Goal: Information Seeking & Learning: Learn about a topic

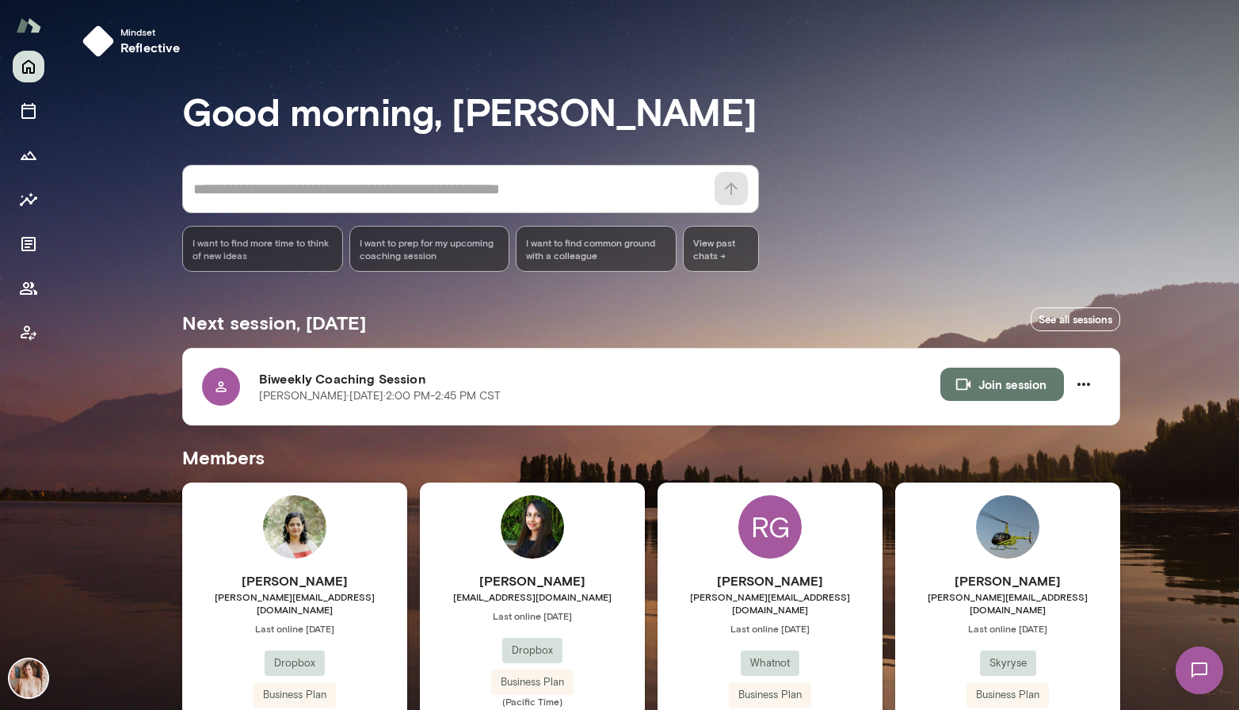
click at [40, 303] on div at bounding box center [29, 200] width 32 height 298
click at [34, 288] on icon "Members" at bounding box center [28, 288] width 19 height 19
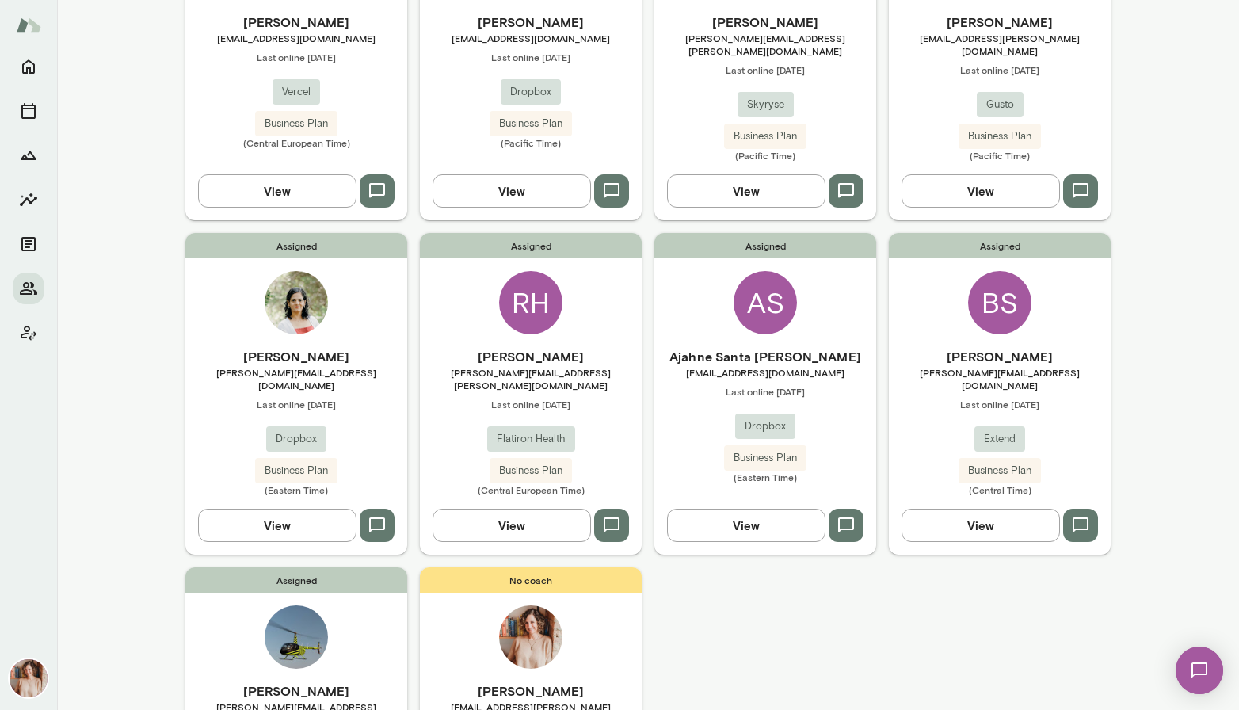
scroll to position [602, 0]
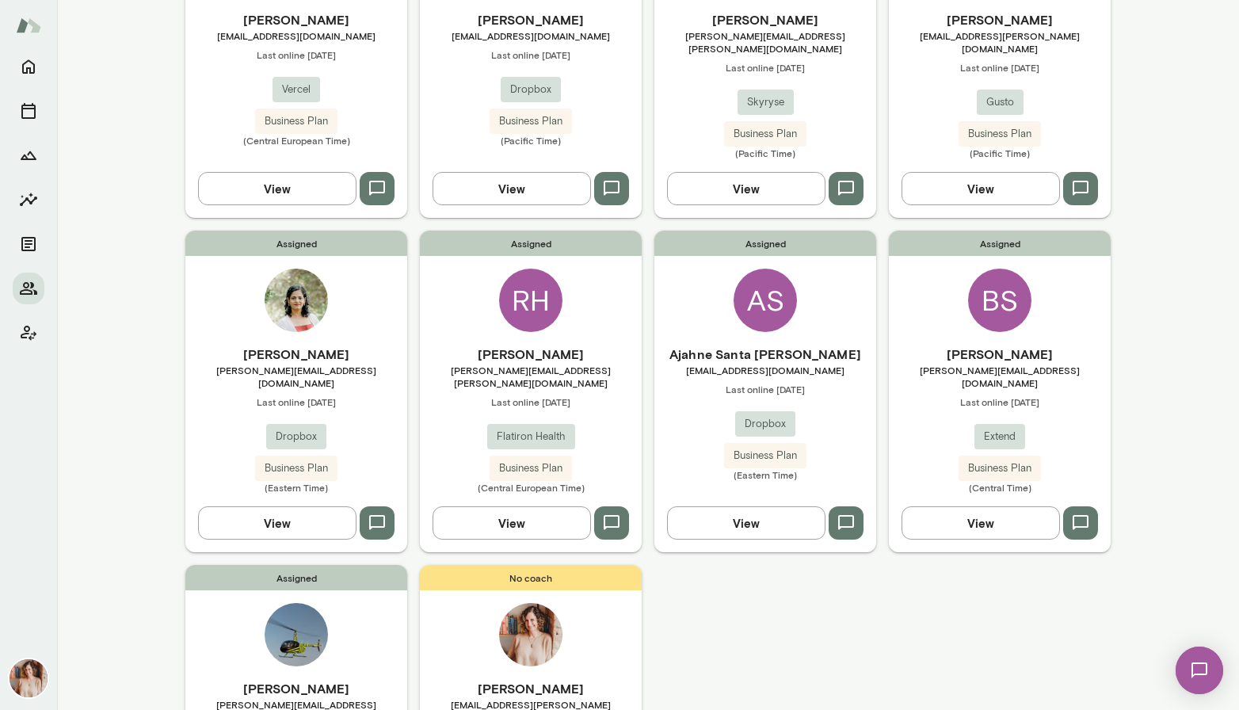
click at [934, 386] on div "[PERSON_NAME] [PERSON_NAME][EMAIL_ADDRESS][DOMAIN_NAME] Last online [DATE] Exte…" at bounding box center [1000, 418] width 222 height 149
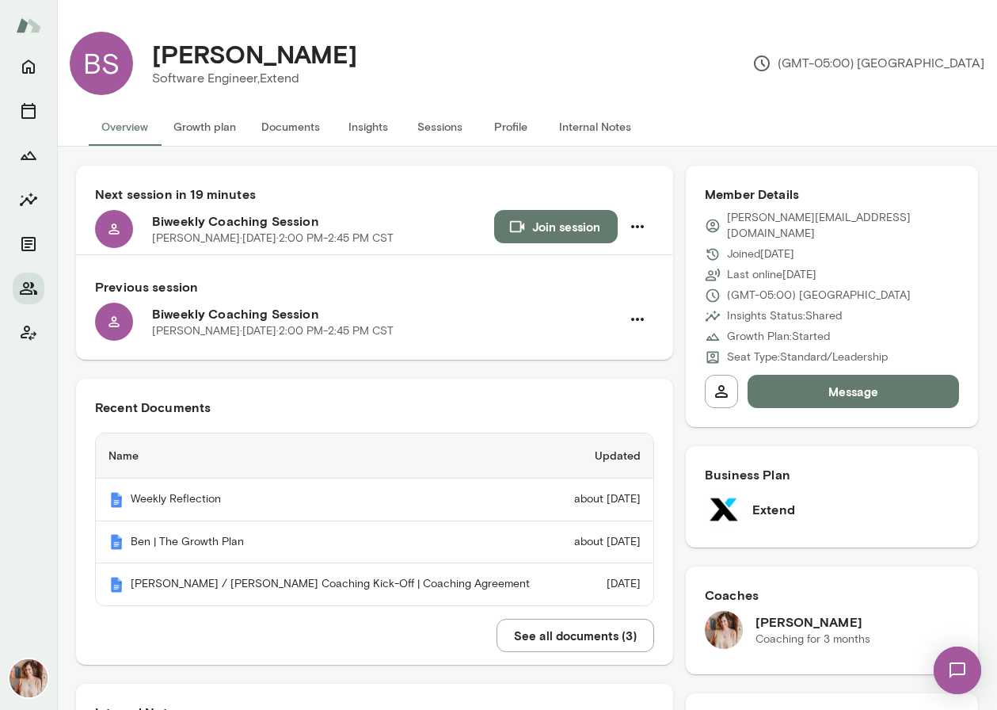
click at [205, 135] on button "Growth plan" at bounding box center [205, 127] width 88 height 38
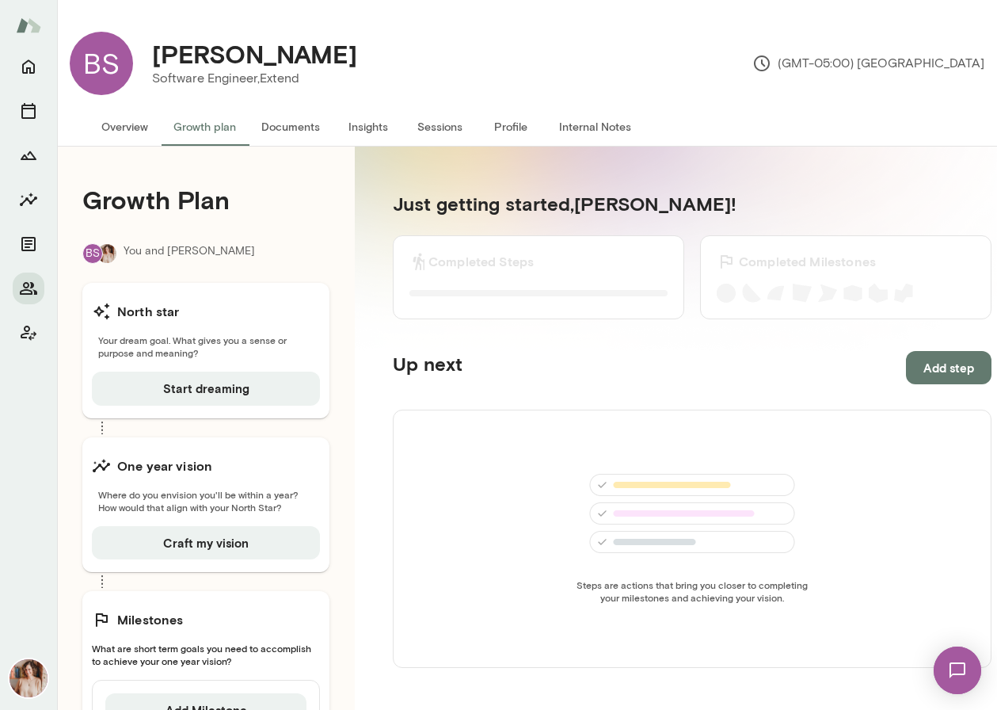
click at [301, 138] on button "Documents" at bounding box center [291, 127] width 84 height 38
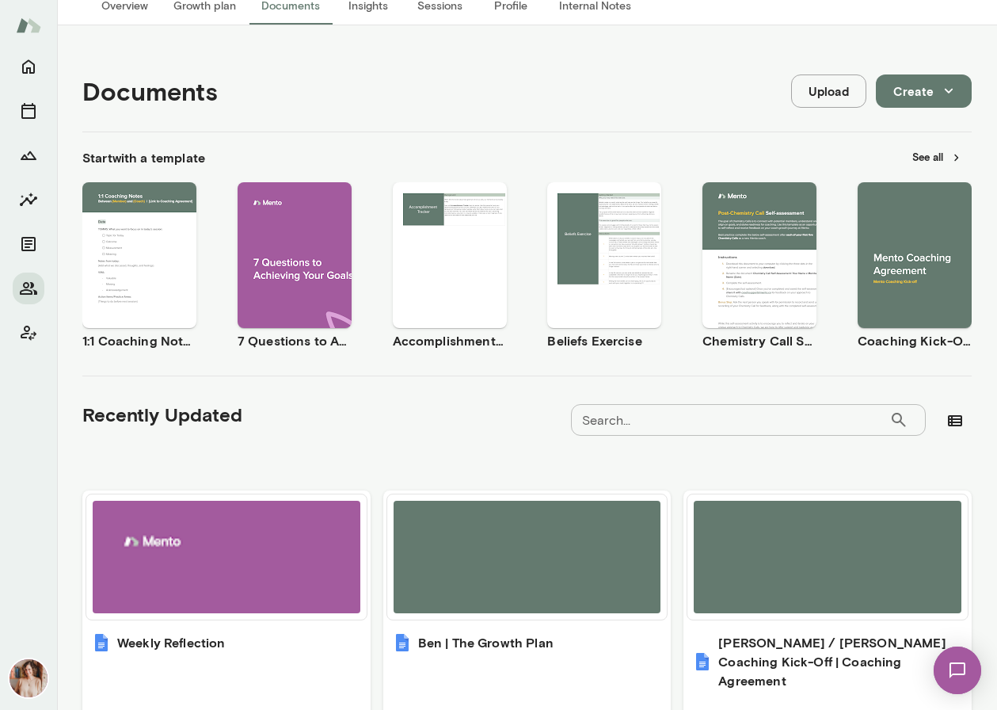
scroll to position [214, 0]
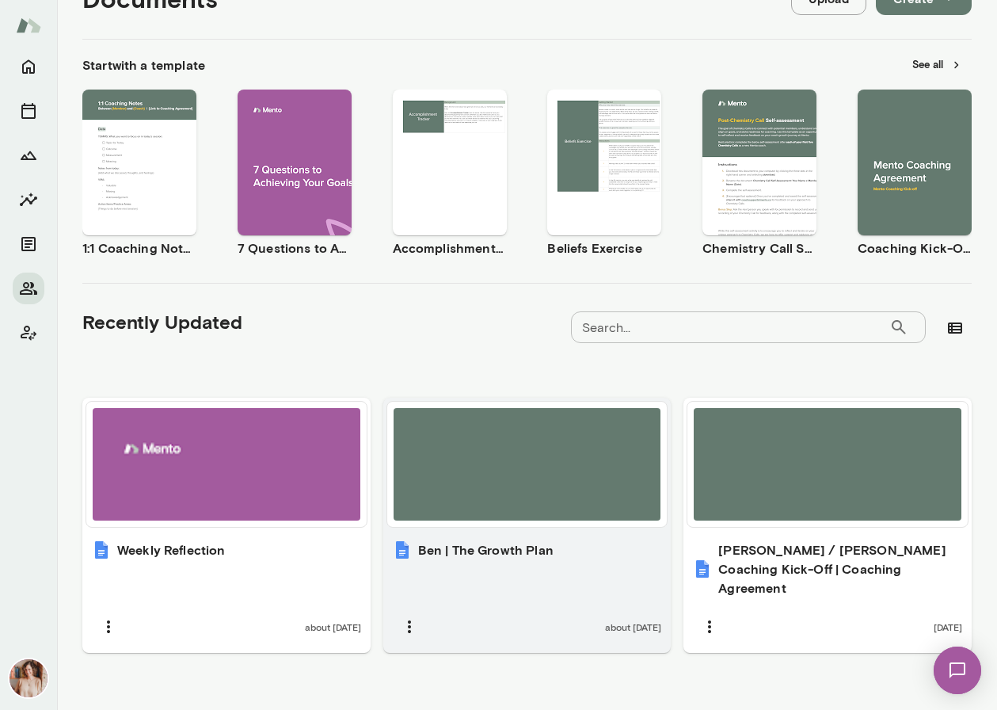
click at [466, 610] on div "about [DATE]" at bounding box center [527, 626] width 269 height 33
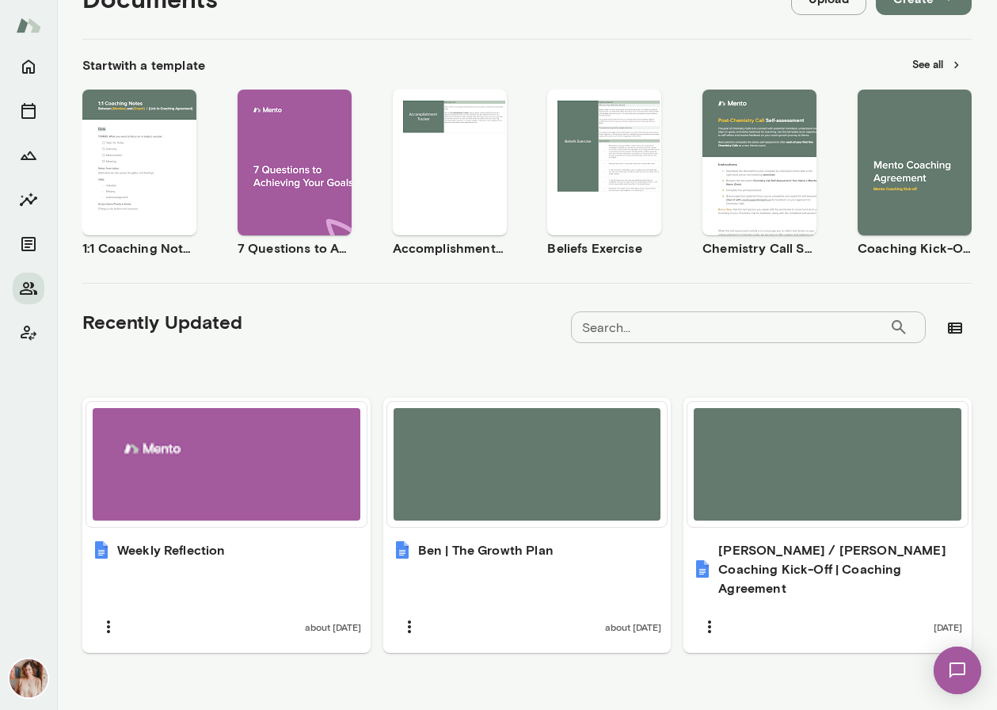
scroll to position [0, 0]
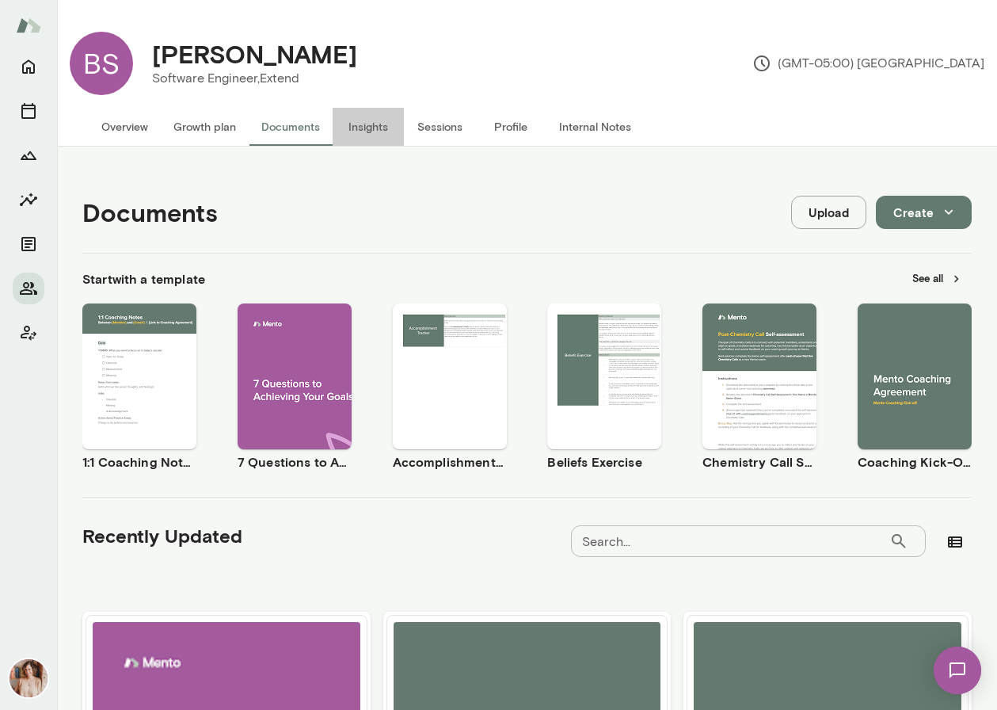
click at [376, 124] on button "Insights" at bounding box center [368, 127] width 71 height 38
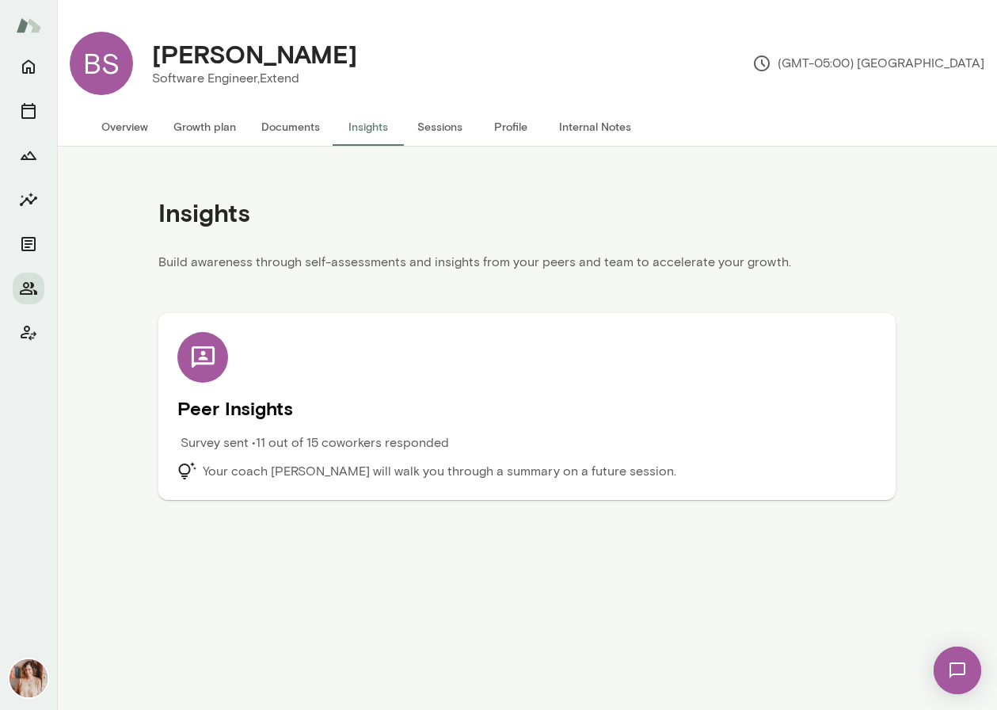
click at [338, 447] on p "Survey sent • 11 out of 15 coworkers responded" at bounding box center [315, 442] width 268 height 19
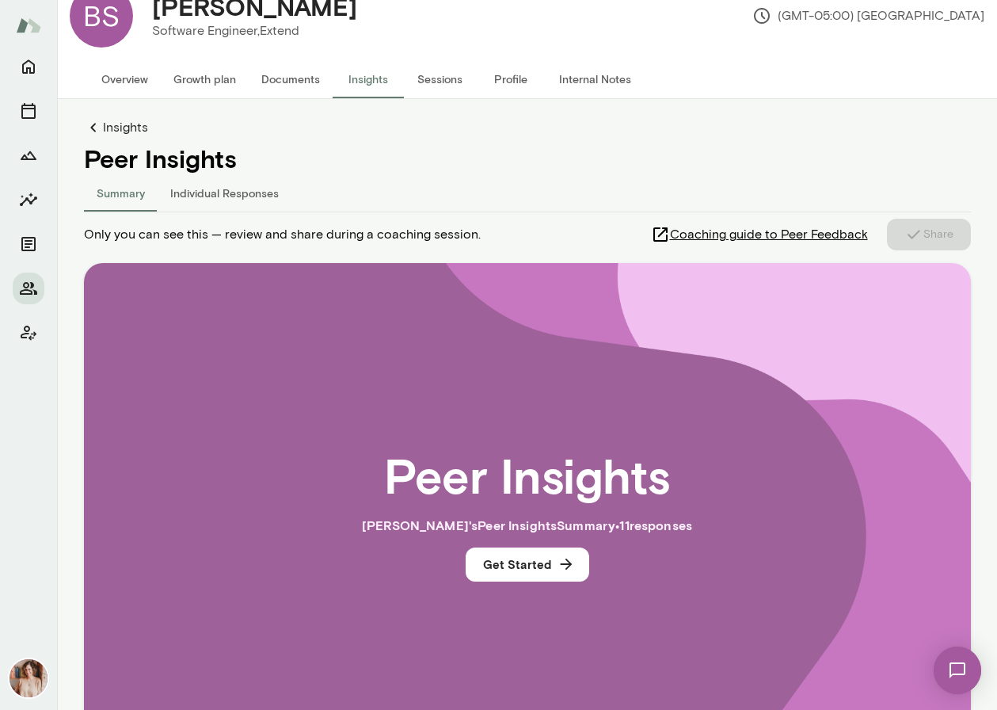
scroll to position [52, 0]
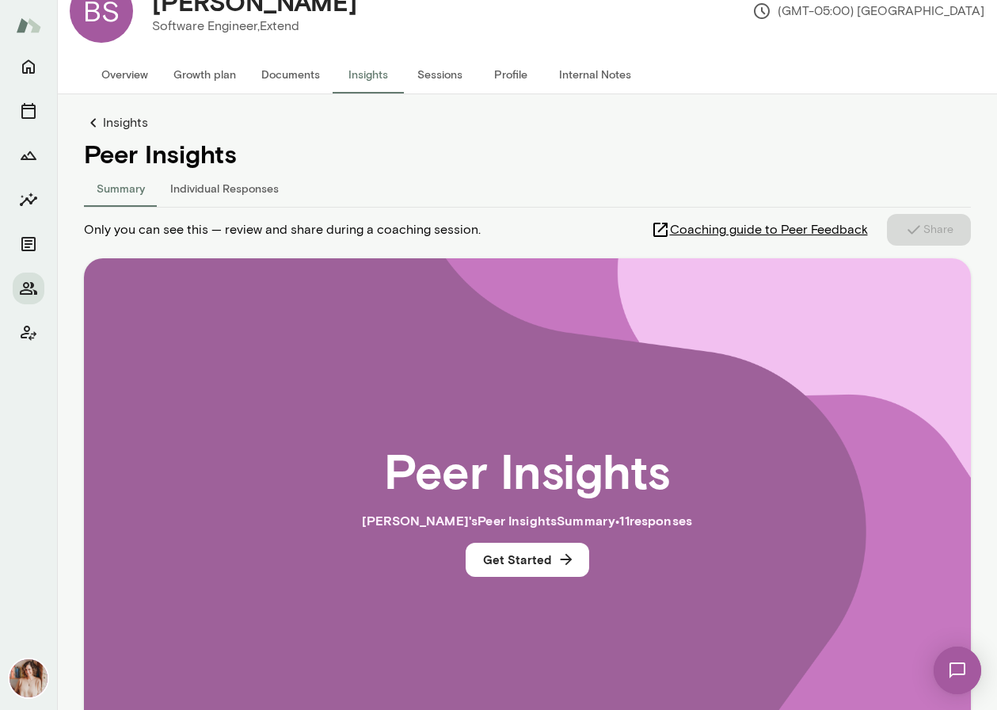
click at [213, 195] on button "Individual Responses" at bounding box center [225, 188] width 134 height 38
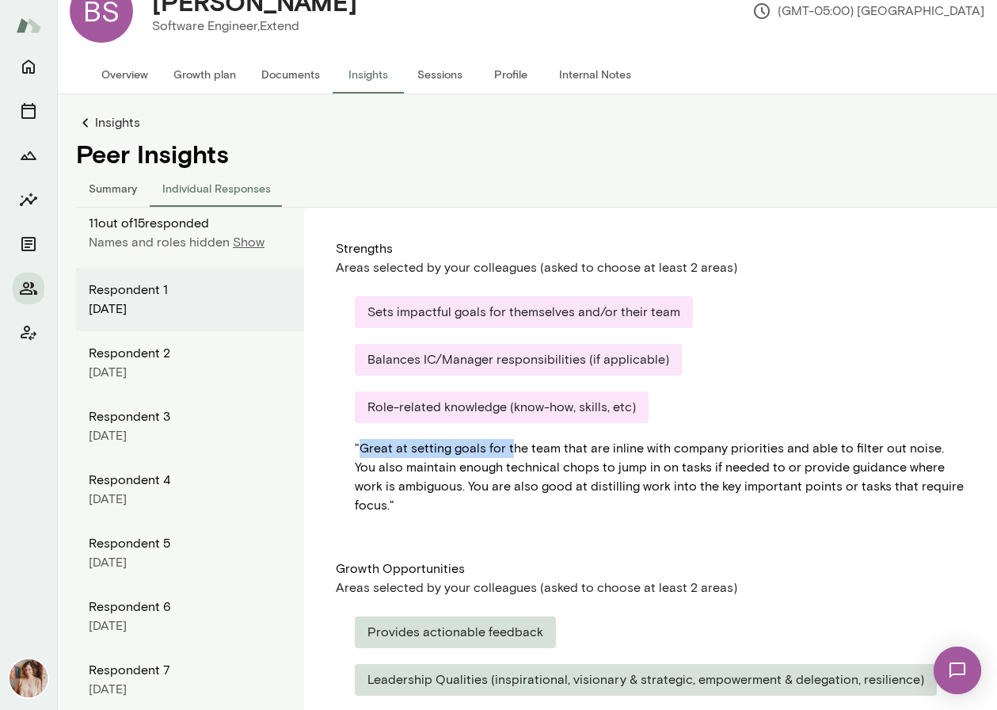
drag, startPoint x: 359, startPoint y: 452, endPoint x: 507, endPoint y: 453, distance: 148.1
click at [507, 453] on div "" Great at setting goals for the team that are inline with company priorities a…" at bounding box center [660, 477] width 611 height 76
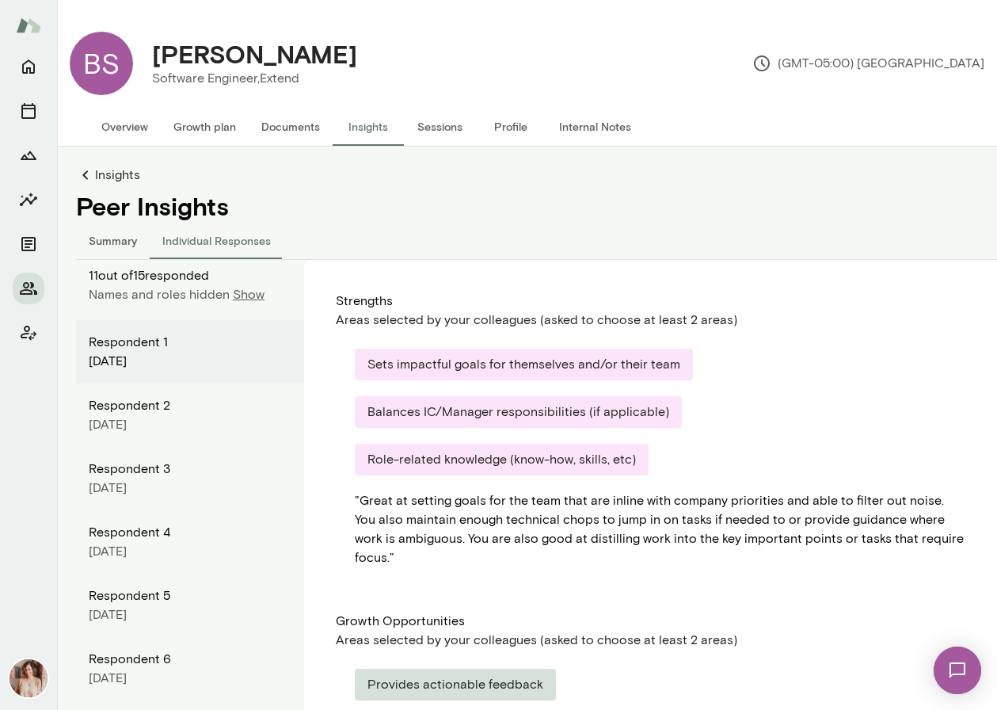
click at [158, 409] on div "Respondent 2" at bounding box center [190, 405] width 203 height 19
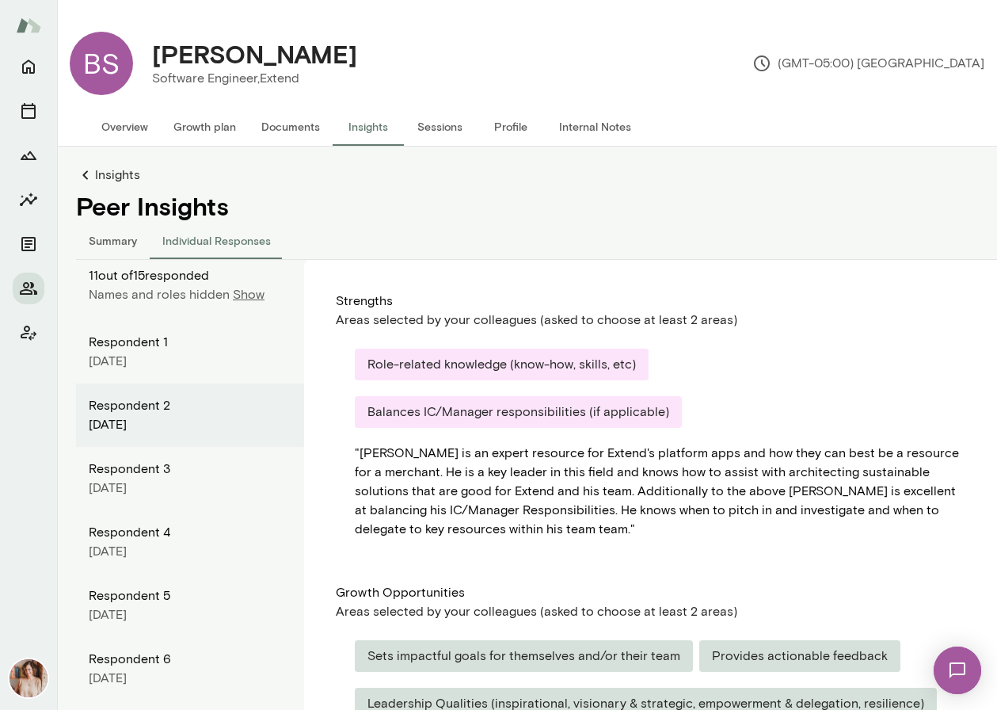
click at [128, 461] on div "Respondent 3" at bounding box center [190, 468] width 203 height 19
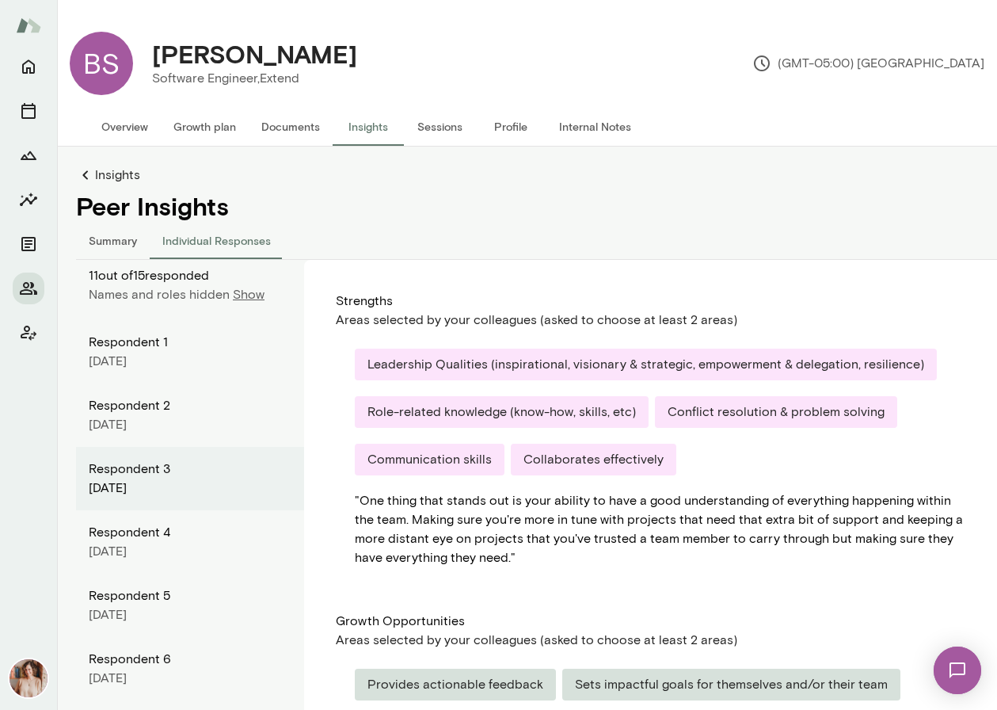
click at [151, 529] on div "Respondent 4" at bounding box center [190, 532] width 203 height 19
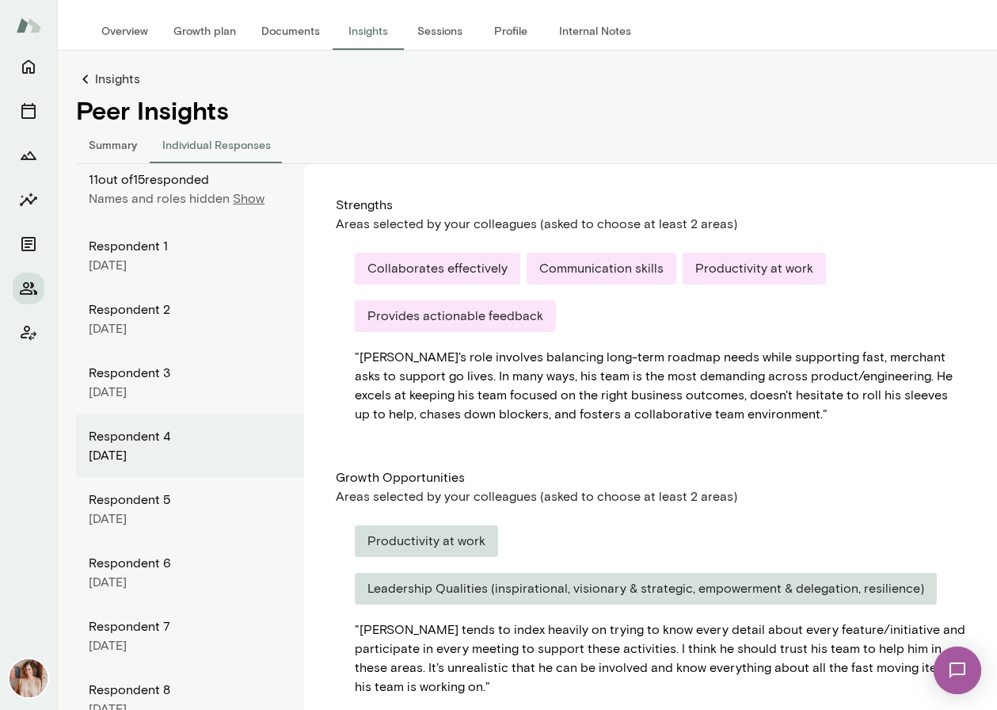
scroll to position [102, 0]
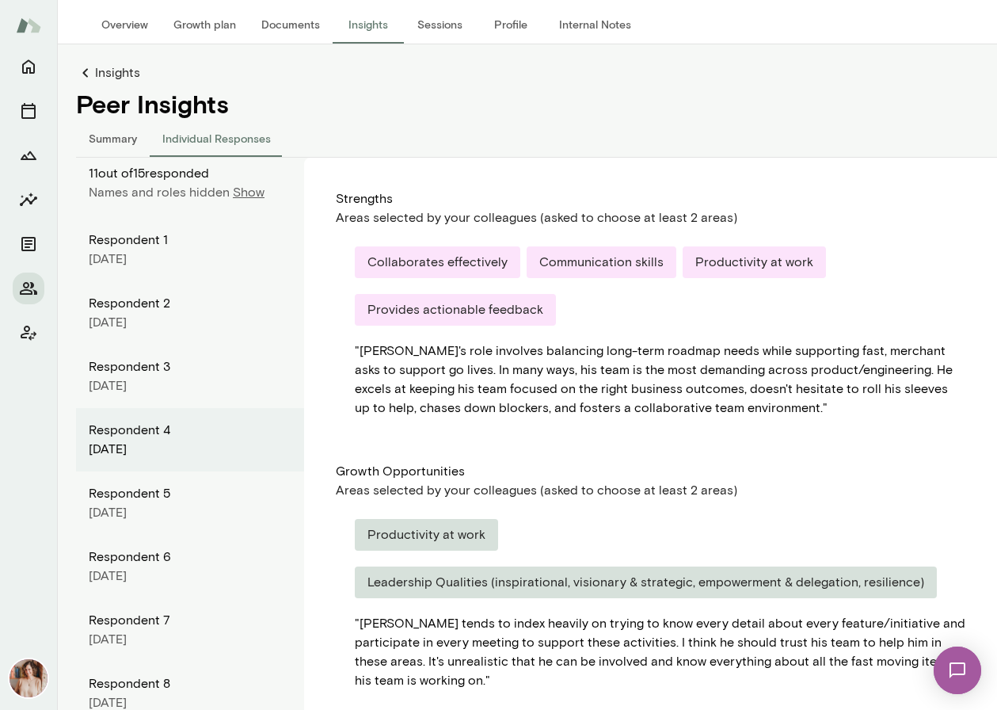
click at [116, 258] on div "August 2025" at bounding box center [190, 258] width 203 height 19
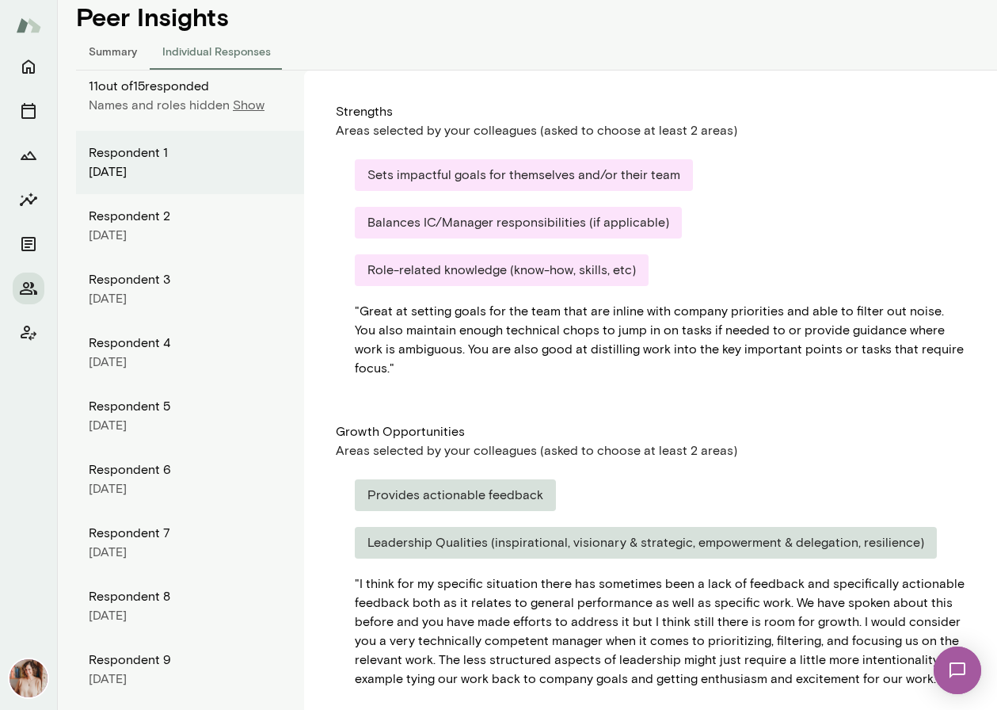
scroll to position [215, 0]
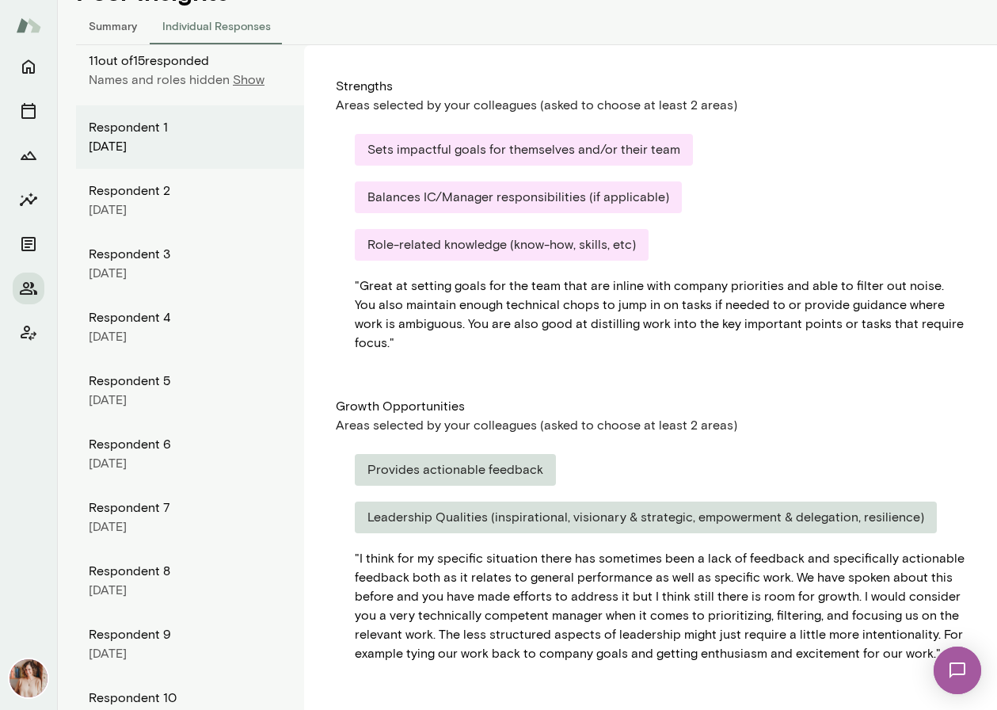
click at [166, 219] on div "August 2025" at bounding box center [190, 209] width 203 height 19
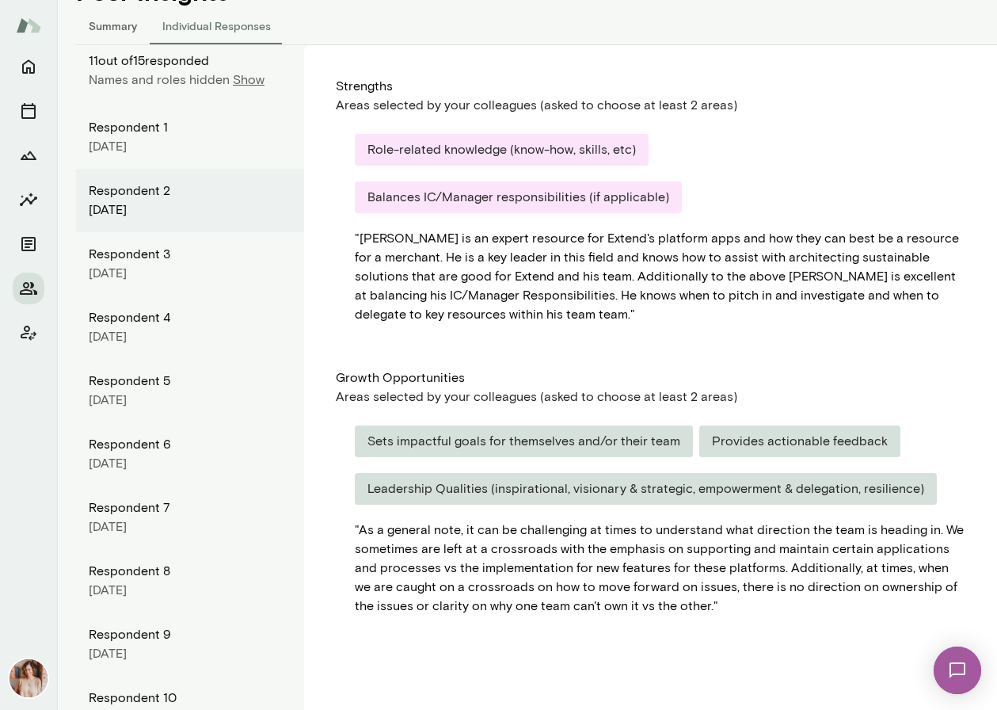
click at [158, 256] on div "Respondent 3" at bounding box center [190, 254] width 203 height 19
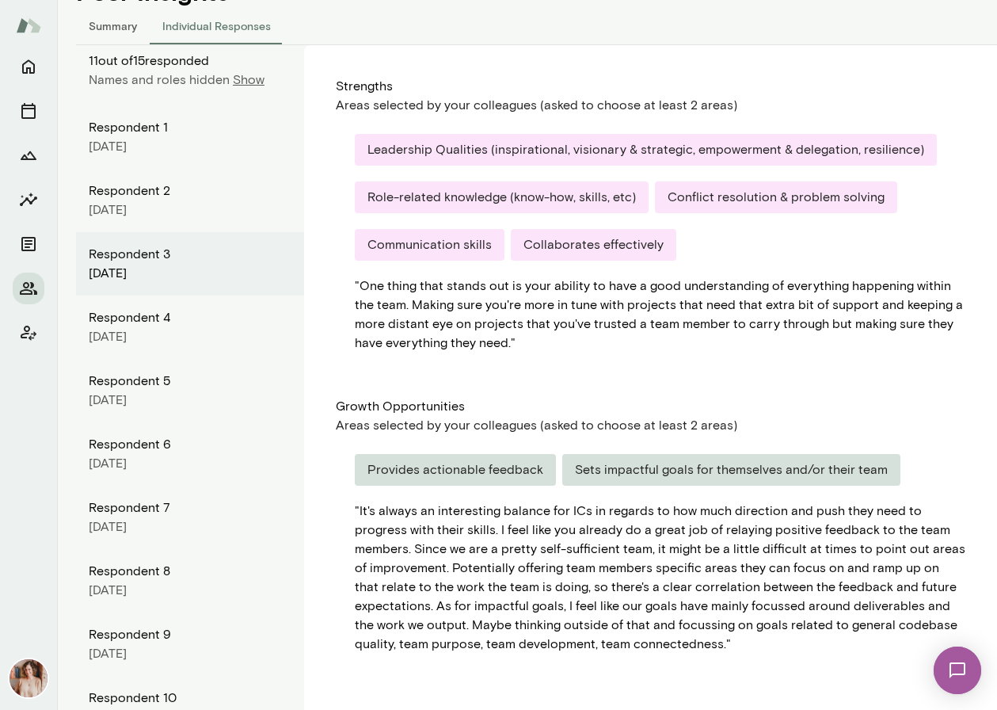
click at [156, 308] on div "Respondent 4" at bounding box center [190, 317] width 203 height 19
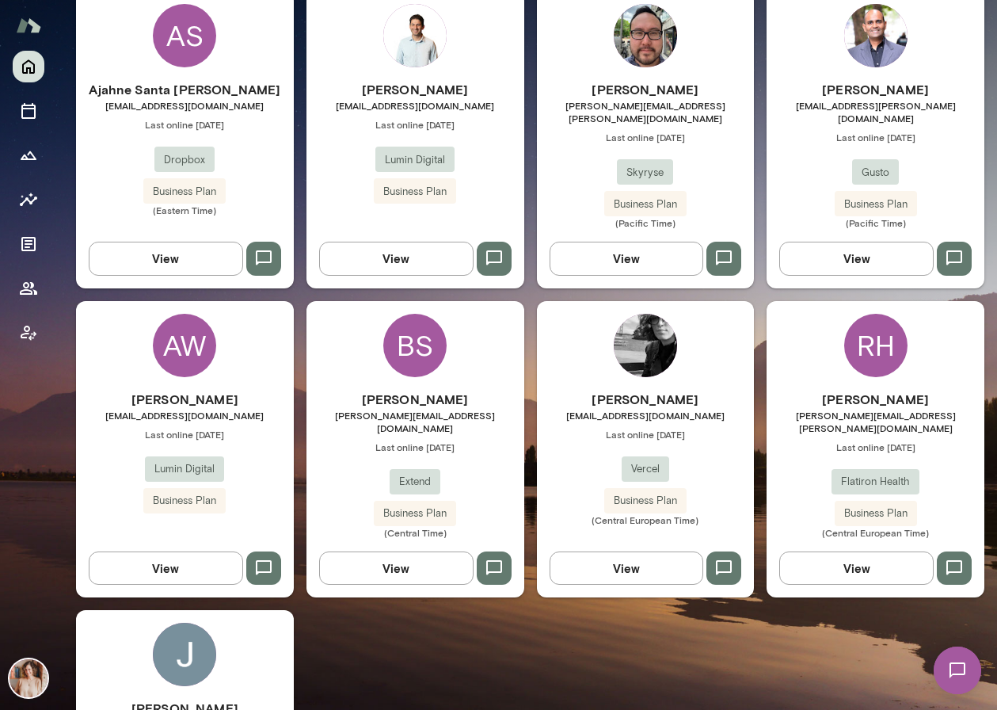
scroll to position [801, 0]
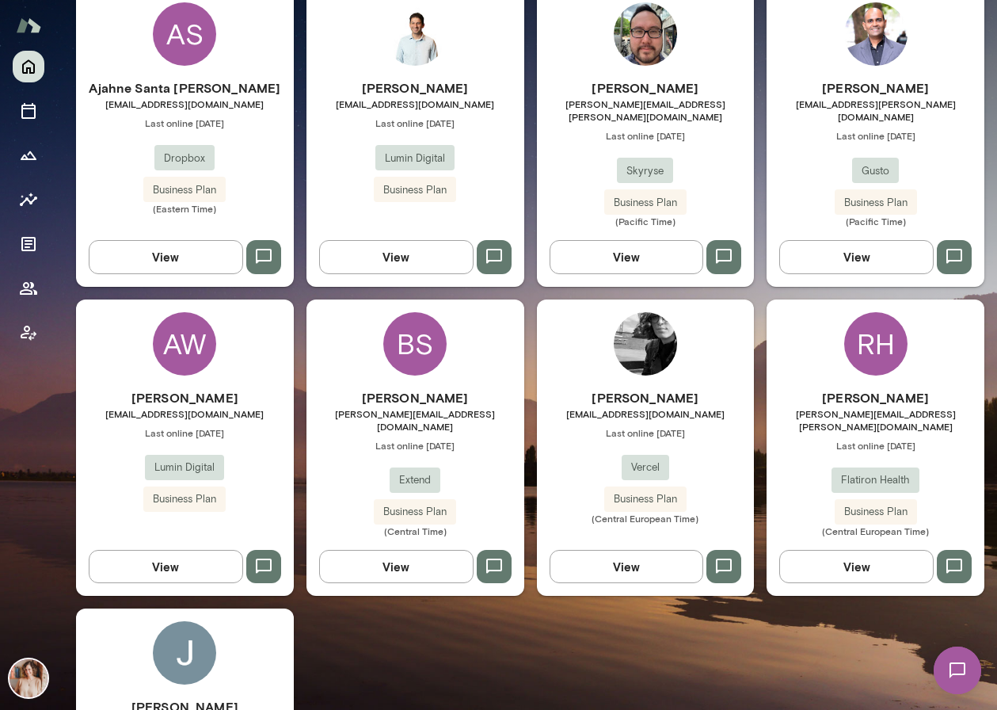
click at [485, 447] on div "[PERSON_NAME] [PERSON_NAME][EMAIL_ADDRESS][DOMAIN_NAME] Last online [DATE] Exte…" at bounding box center [415, 462] width 218 height 149
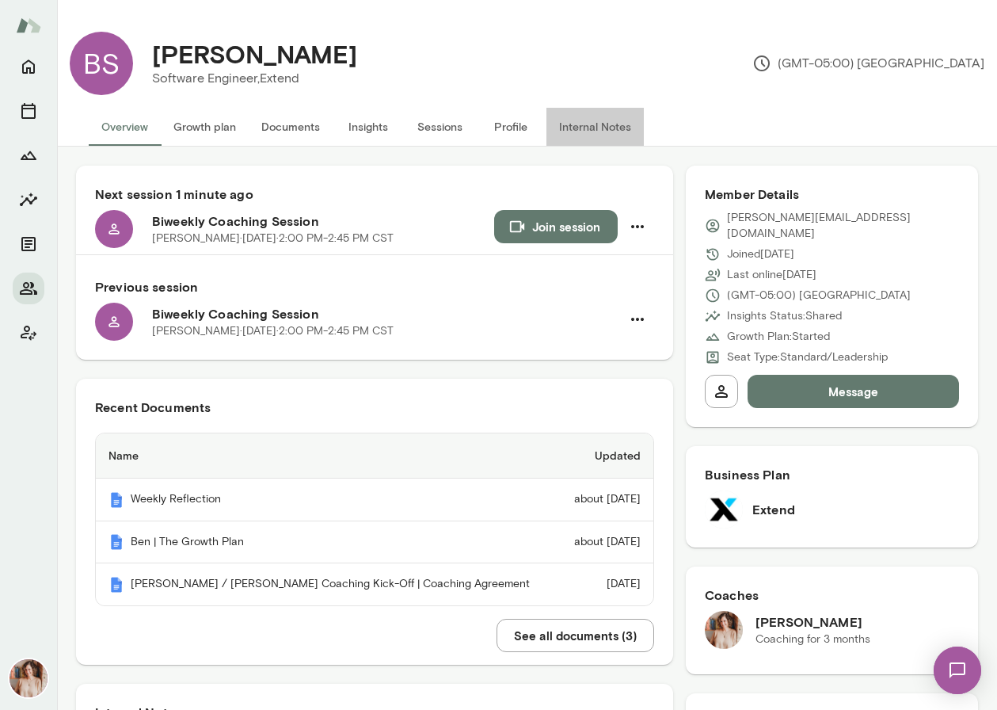
click at [588, 124] on button "Internal Notes" at bounding box center [594, 127] width 97 height 38
